Goal: Task Accomplishment & Management: Complete application form

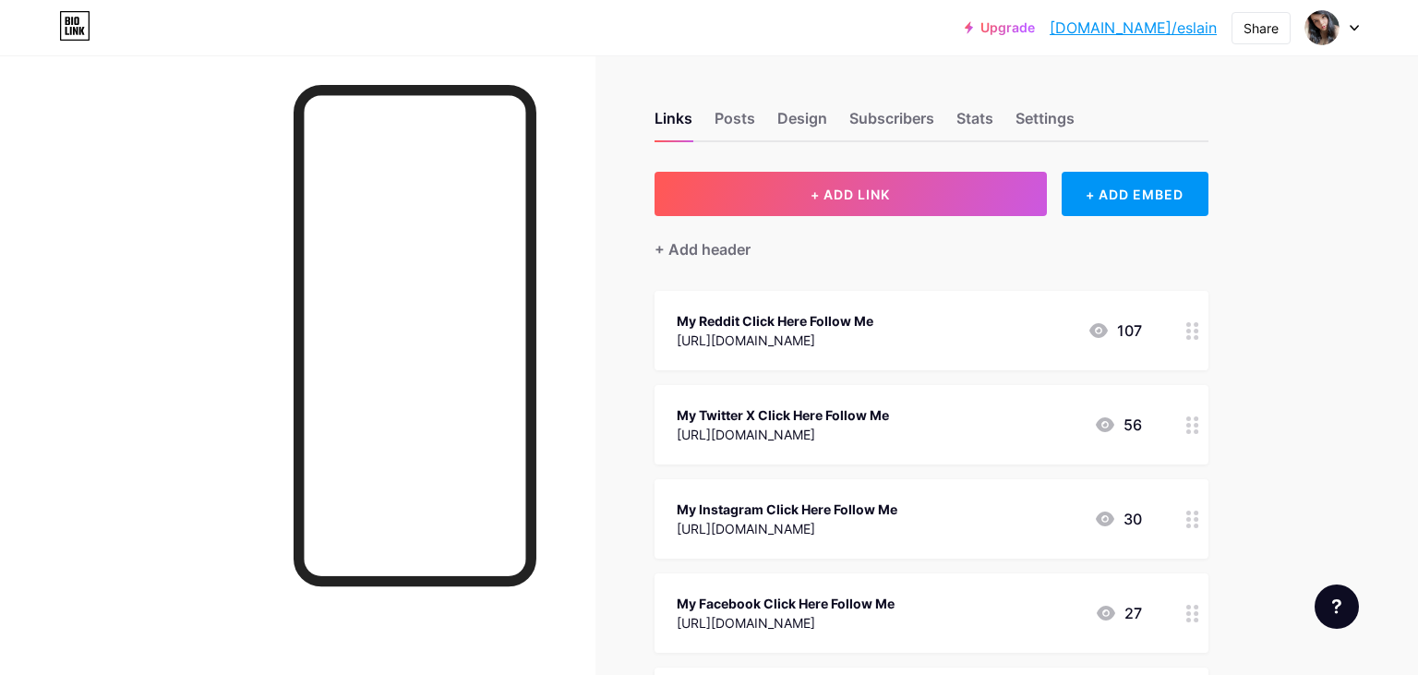
scroll to position [379, 0]
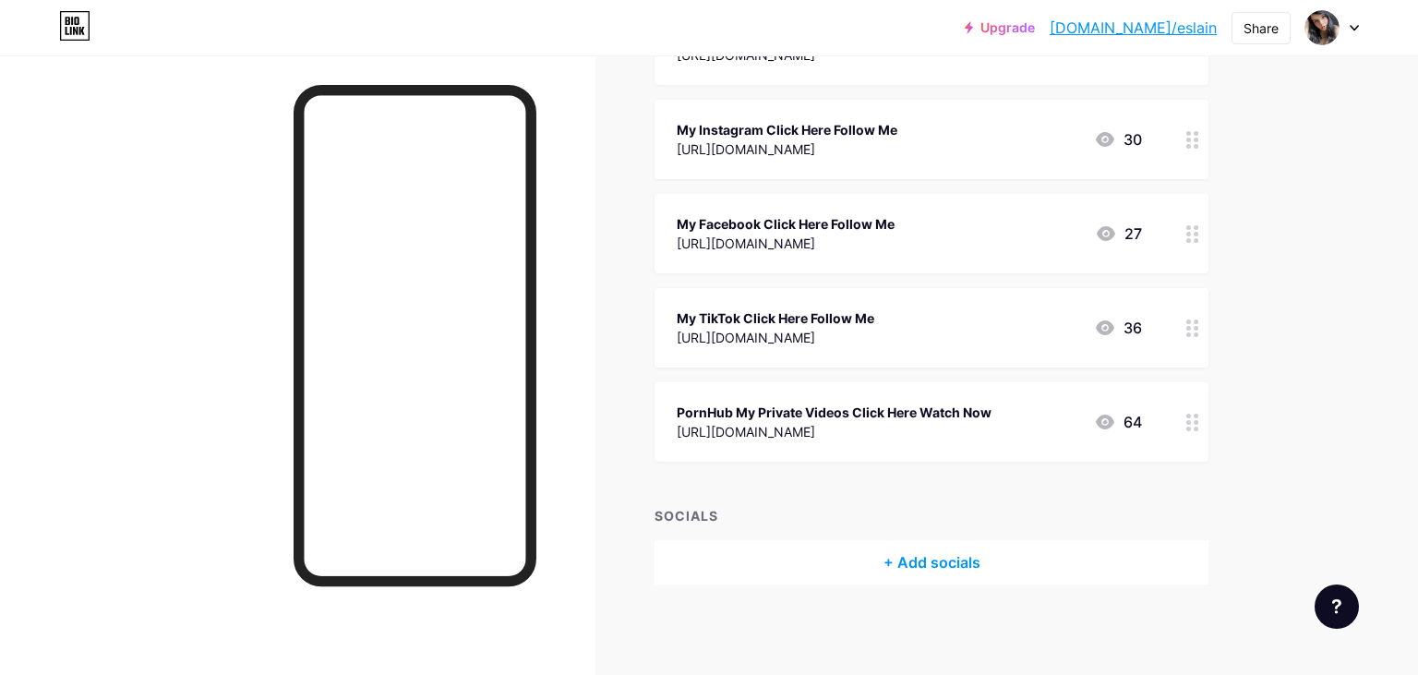
click at [1350, 30] on icon at bounding box center [1353, 28] width 9 height 6
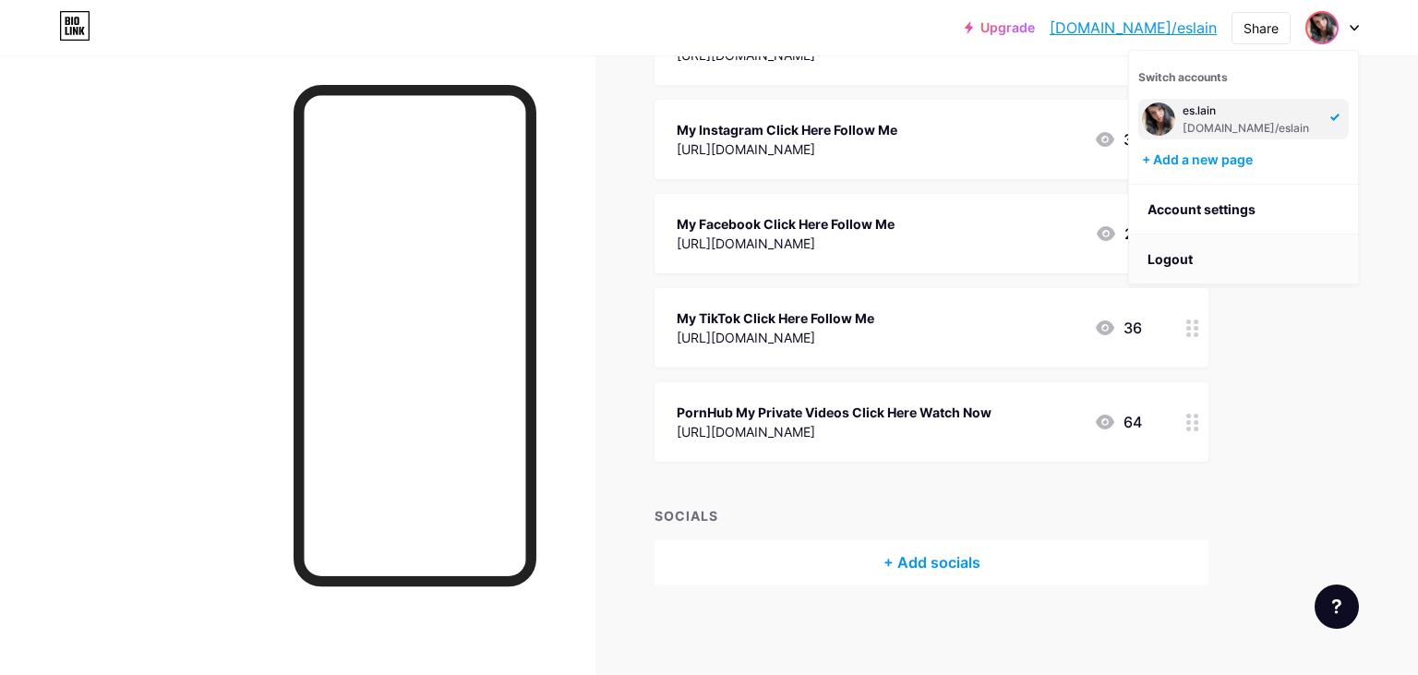
click at [1198, 266] on li "Logout" at bounding box center [1243, 259] width 229 height 50
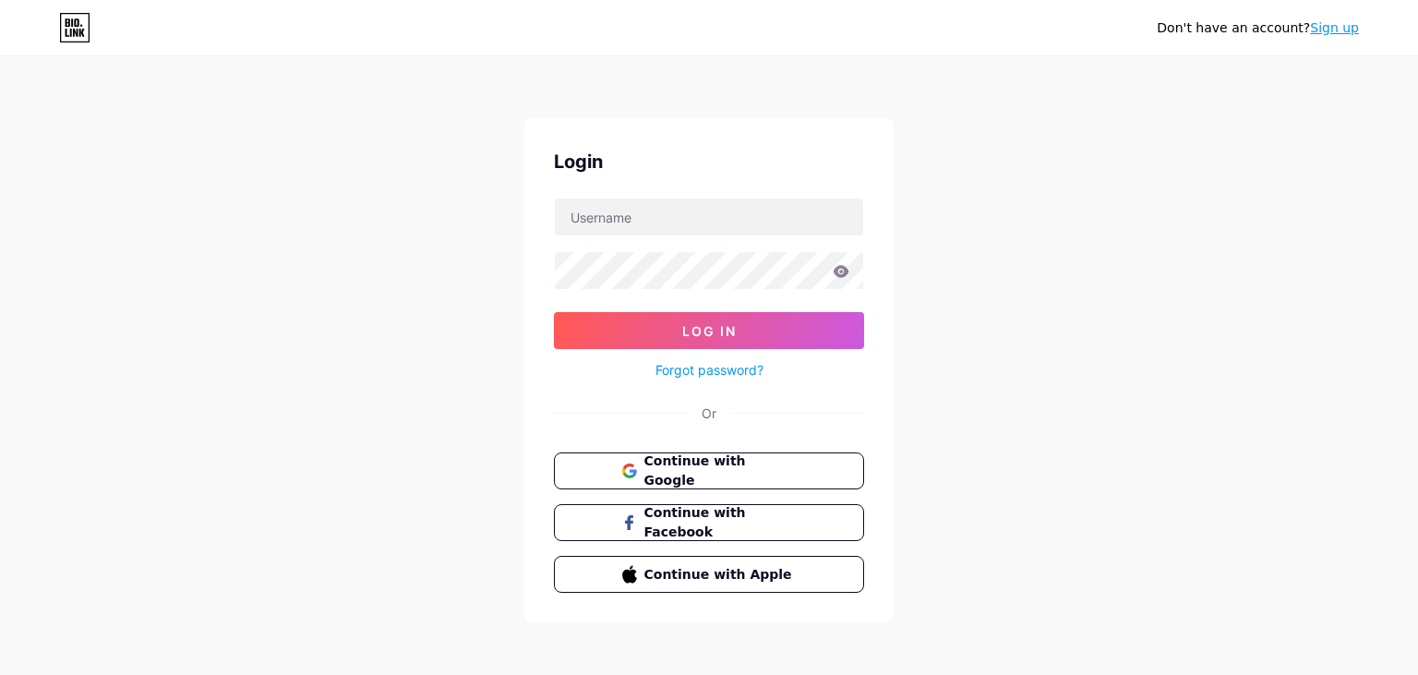
click at [1338, 23] on link "Sign up" at bounding box center [1334, 27] width 49 height 15
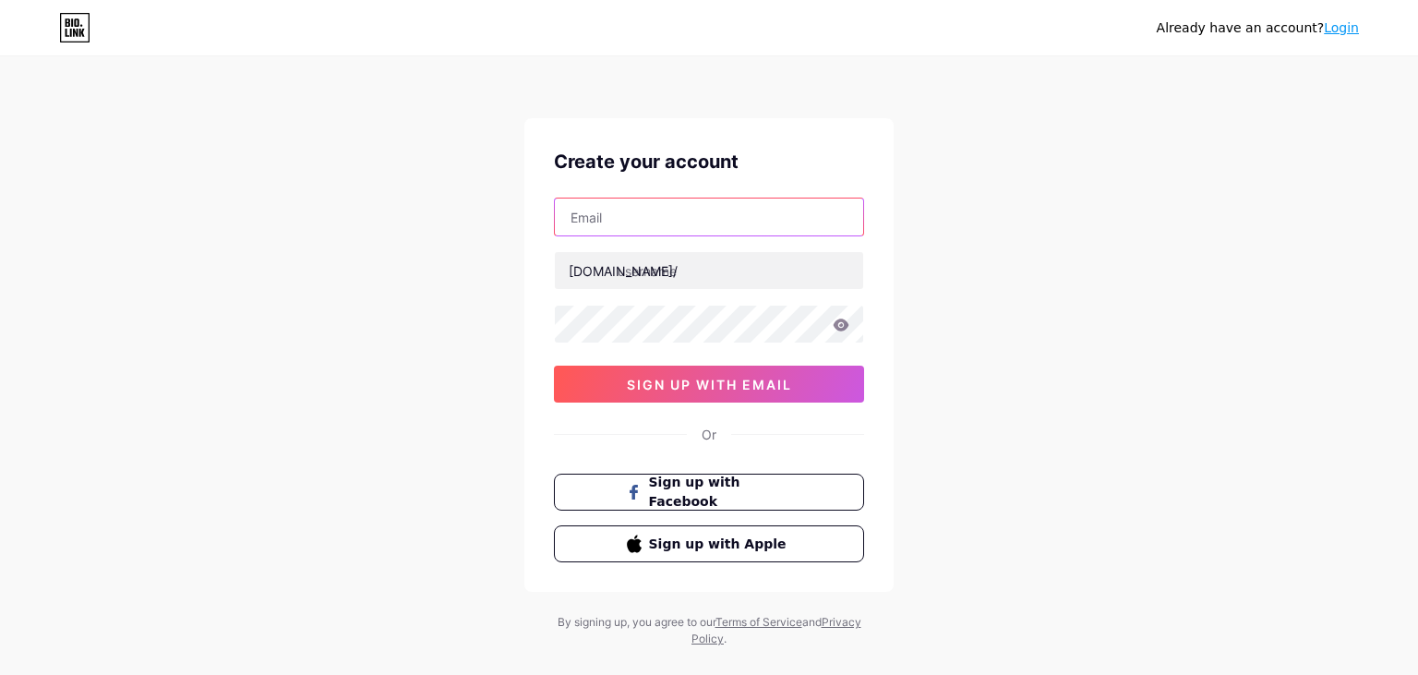
click at [685, 224] on input "text" at bounding box center [709, 216] width 308 height 37
paste input "[EMAIL_ADDRESS][DOMAIN_NAME]"
type input "[EMAIL_ADDRESS][DOMAIN_NAME]"
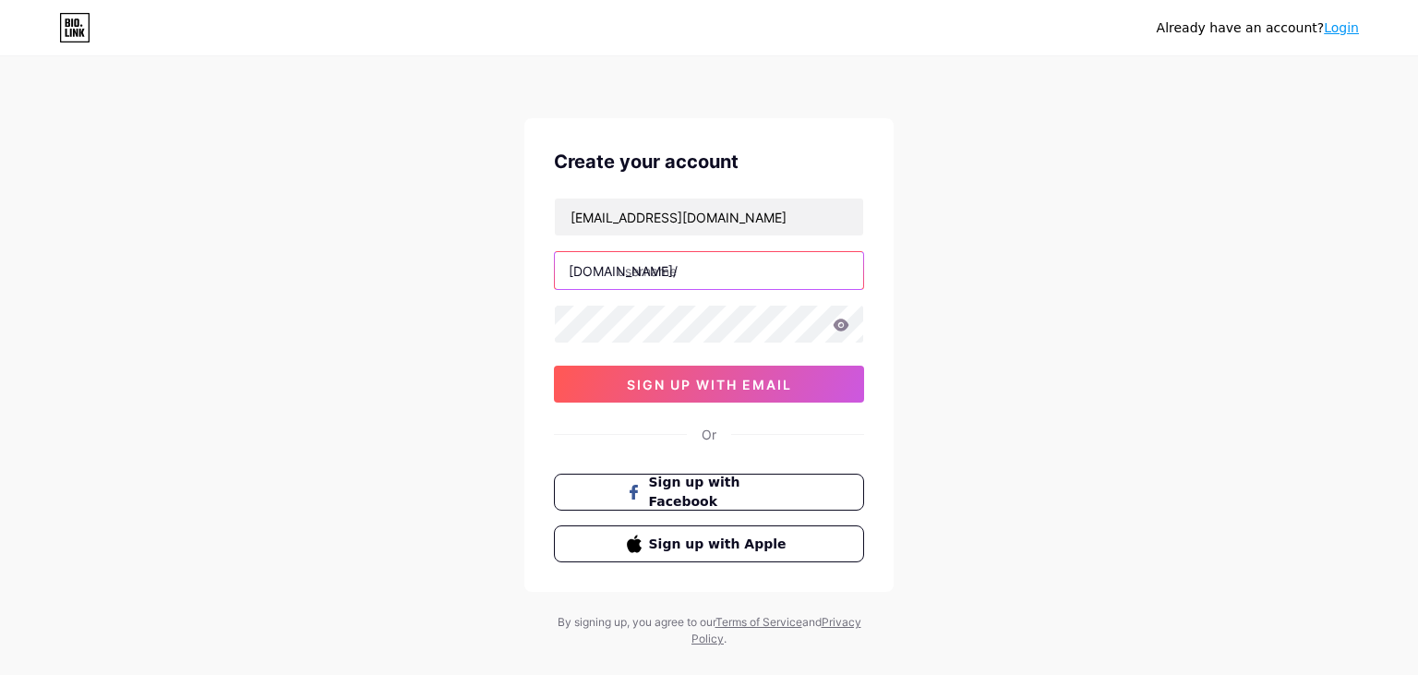
click at [692, 273] on input "text" at bounding box center [709, 270] width 308 height 37
paste input "ellieinyourbed"
type input "ellieinyourbed"
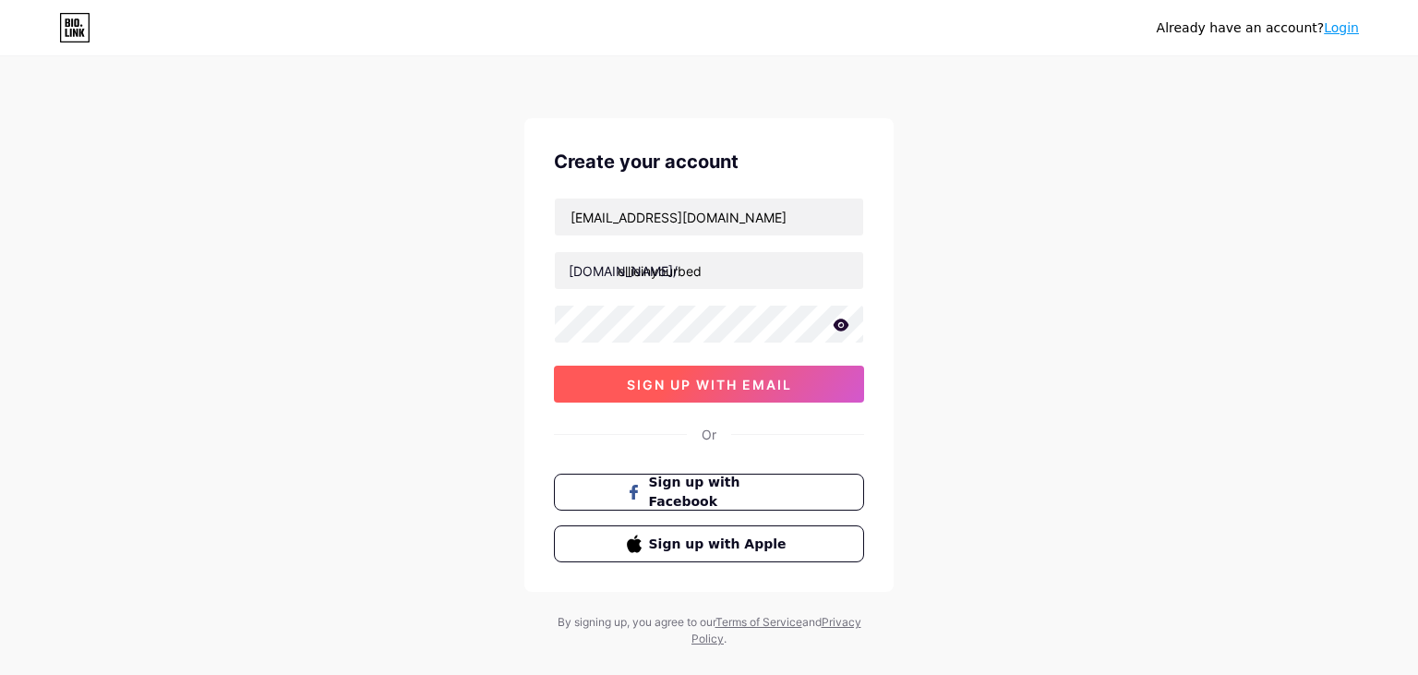
click at [722, 384] on span "sign up with email" at bounding box center [709, 385] width 165 height 16
